Goal: Navigation & Orientation: Find specific page/section

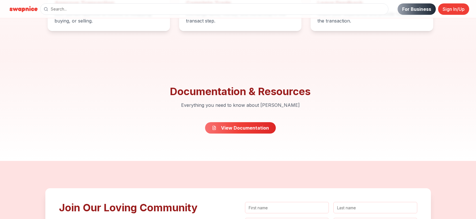
scroll to position [773, 0]
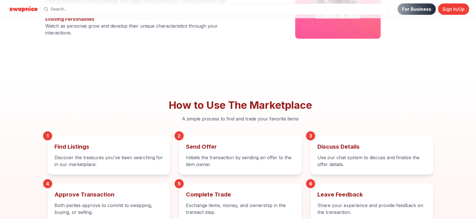
click at [312, 91] on section "How to Use The Marketplace A simple process to find and trade your favorite ite…" at bounding box center [238, 161] width 476 height 178
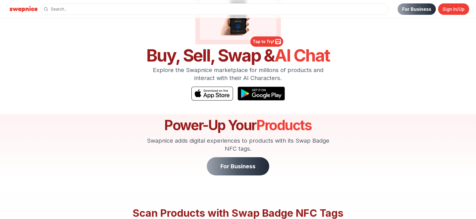
scroll to position [96, 0]
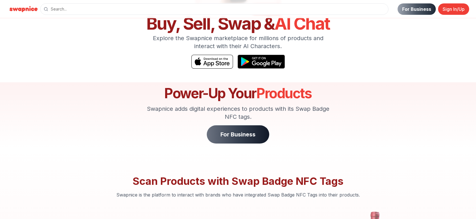
click at [227, 129] on link "For Business" at bounding box center [238, 134] width 62 height 18
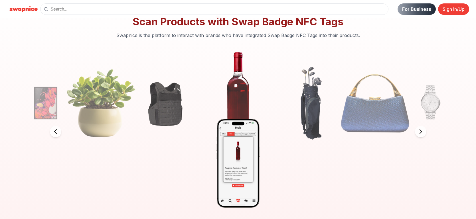
scroll to position [223, 0]
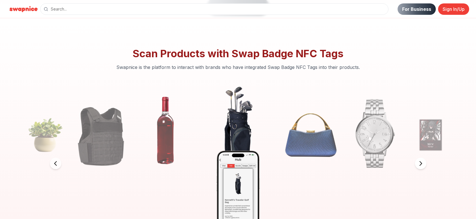
click at [422, 166] on icon at bounding box center [420, 163] width 7 height 7
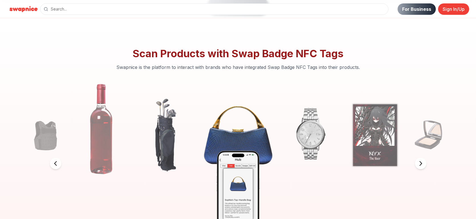
click at [422, 166] on icon at bounding box center [420, 163] width 7 height 7
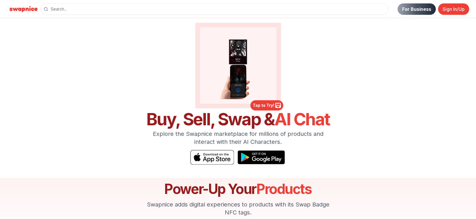
scroll to position [96, 0]
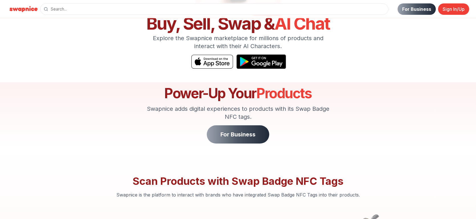
click at [248, 64] on img at bounding box center [261, 61] width 50 height 15
